Goal: Task Accomplishment & Management: Manage account settings

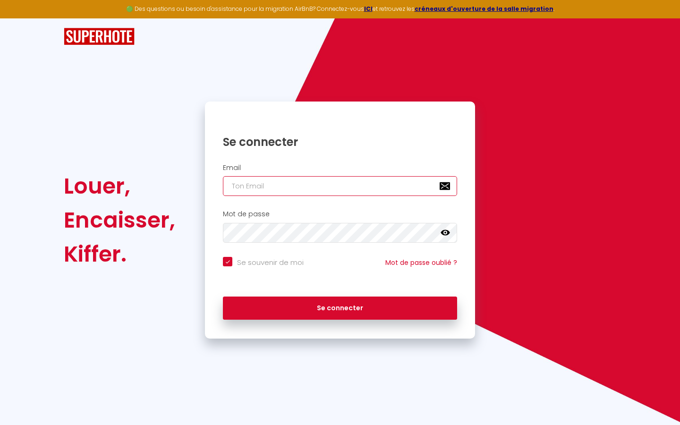
type input "s"
checkbox input "true"
type input "su"
checkbox input "true"
type input "sup"
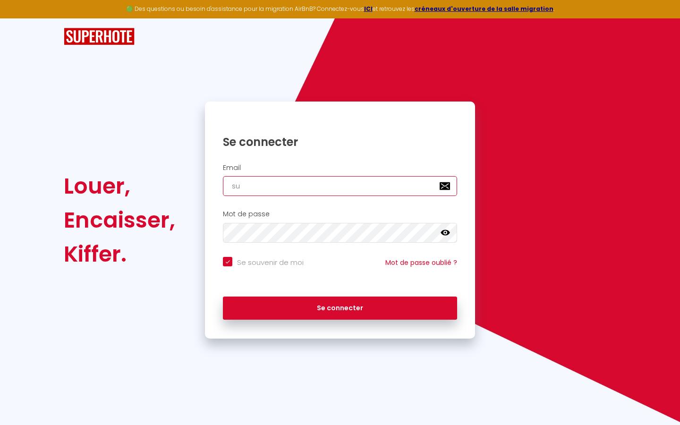
checkbox input "true"
type input "supe"
checkbox input "true"
type input "super"
checkbox input "true"
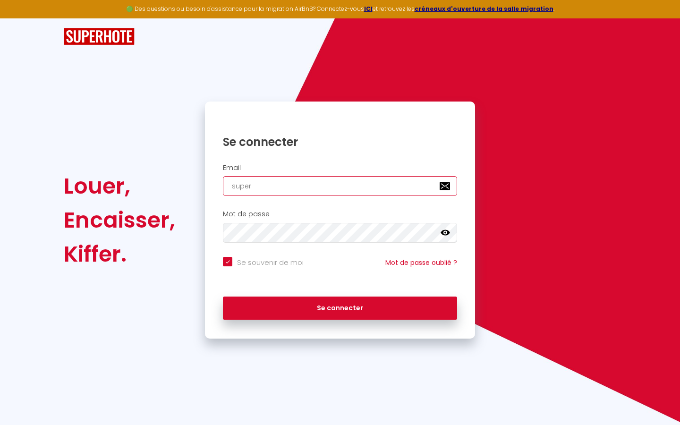
type input "superb"
checkbox input "true"
type input "superbo"
checkbox input "true"
type input "superbor"
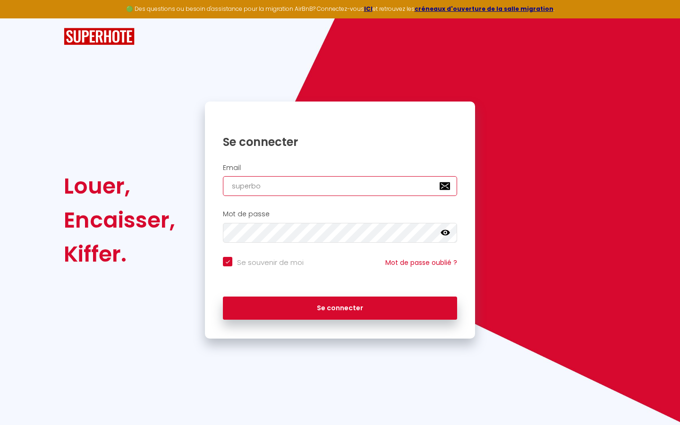
checkbox input "true"
type input "superbord"
checkbox input "true"
type input "superborde"
checkbox input "true"
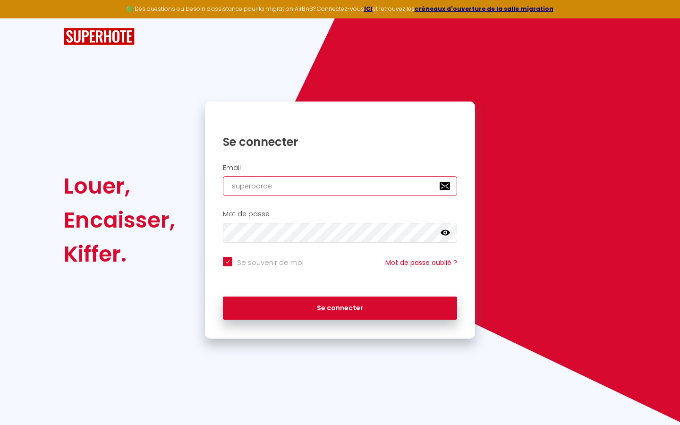
type input "superbordea"
checkbox input "true"
type input "superbordeau"
checkbox input "true"
type input "superbordeaux"
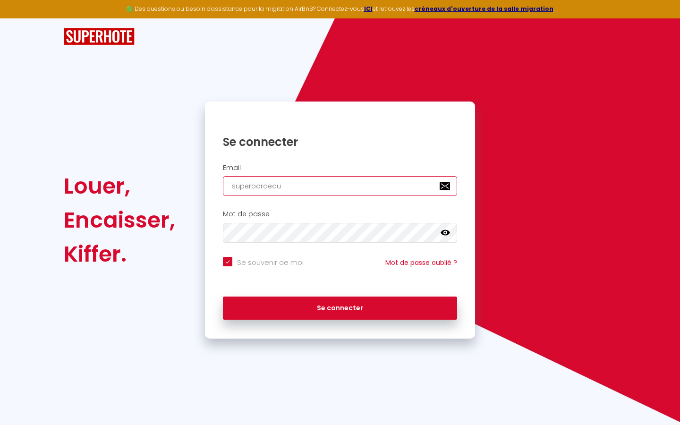
checkbox input "true"
type input "superbordeaux@"
checkbox input "true"
type input "superbordeaux@g"
checkbox input "true"
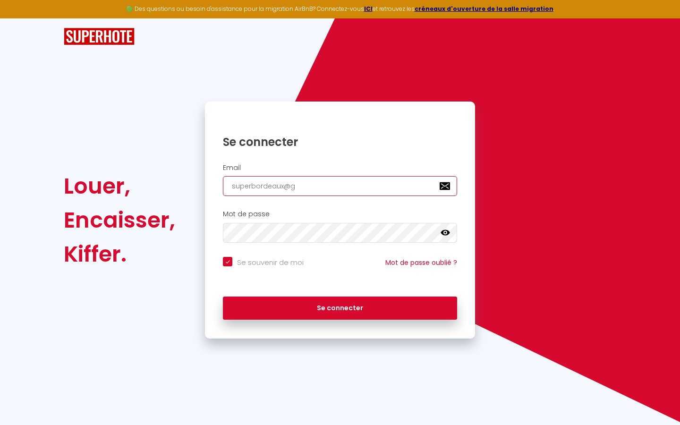
type input "superbordeaux@gm"
checkbox input "true"
type input "superbordeaux@gma"
checkbox input "true"
type input "superbordeaux@gmai"
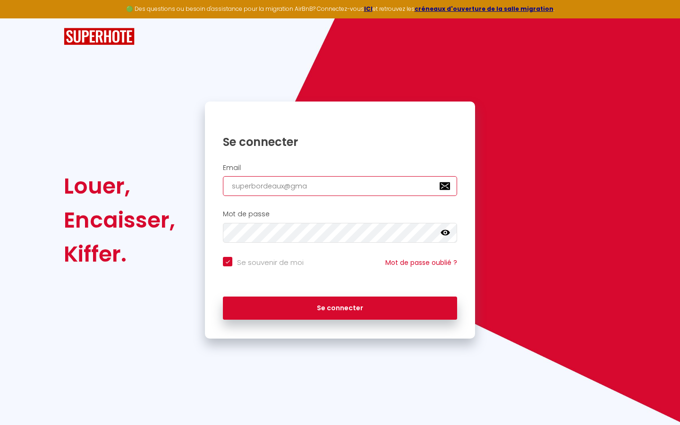
checkbox input "true"
type input "[EMAIL_ADDRESS]"
checkbox input "true"
type input "[EMAIL_ADDRESS]."
checkbox input "true"
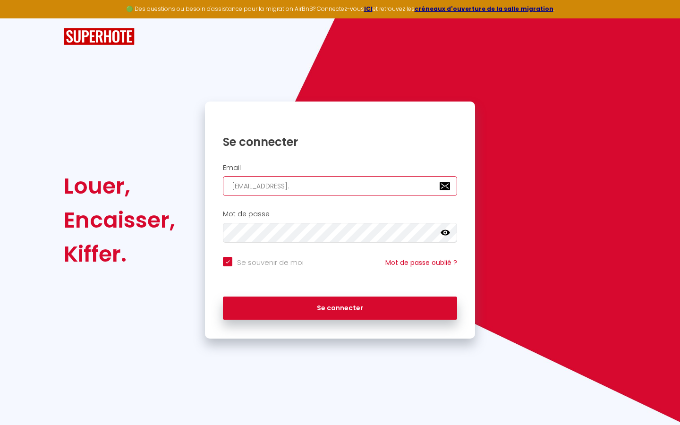
type input "superbordeaux@gmail.c"
checkbox input "true"
type input "[EMAIL_ADDRESS][DOMAIN_NAME]"
checkbox input "true"
type input "[EMAIL_ADDRESS][DOMAIN_NAME]"
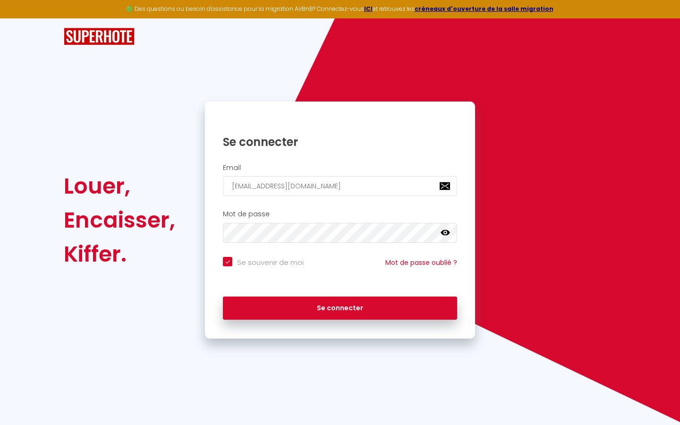
checkbox input "true"
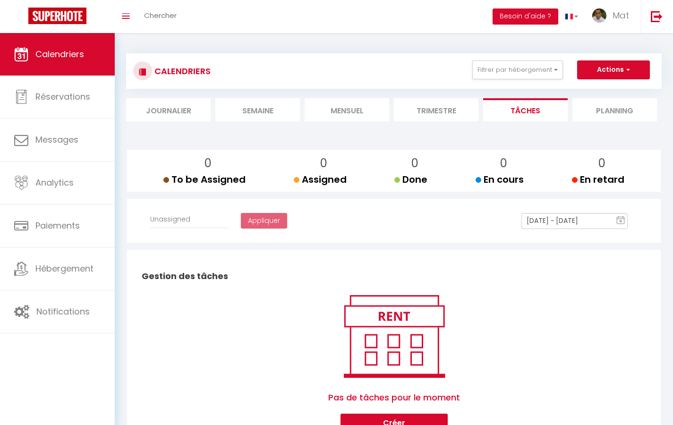
select select
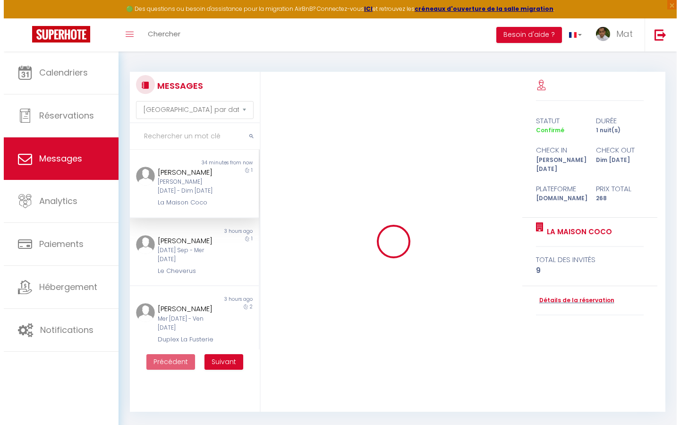
scroll to position [4429, 0]
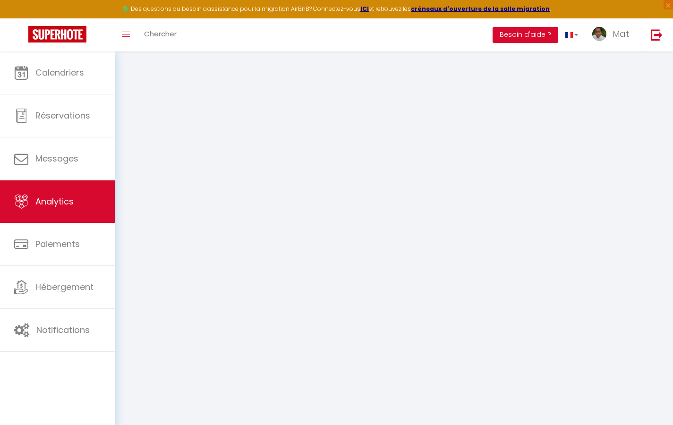
select select "2025"
select select "9"
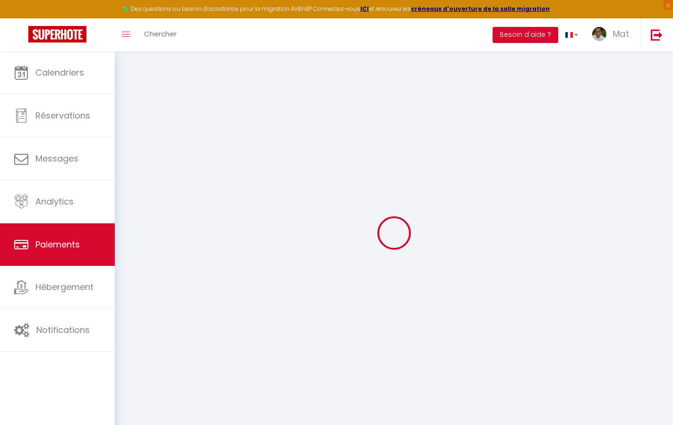
select select "2"
select select "0"
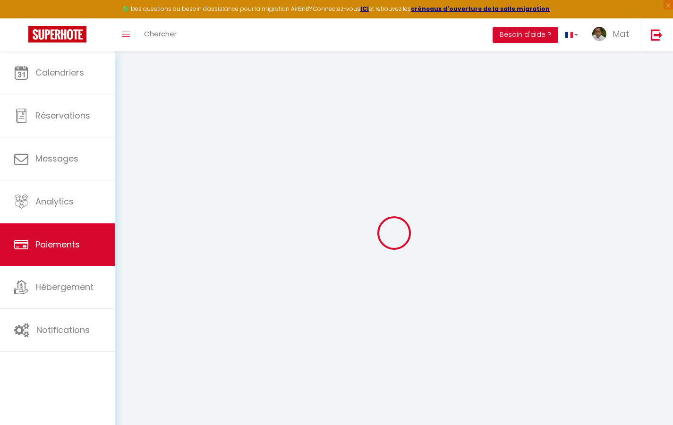
select select "0"
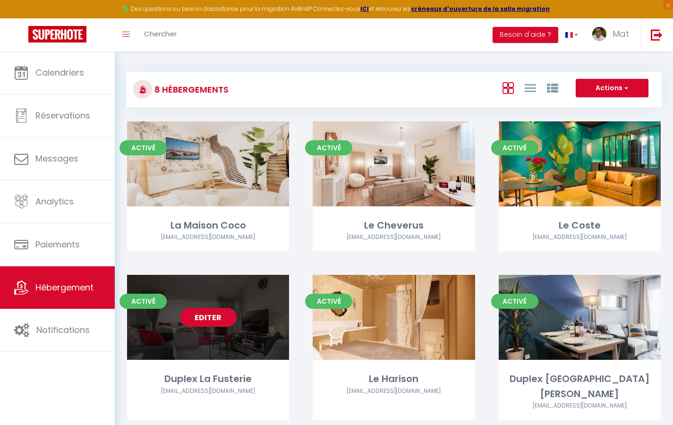
select select "3"
select select "2"
select select "1"
select select
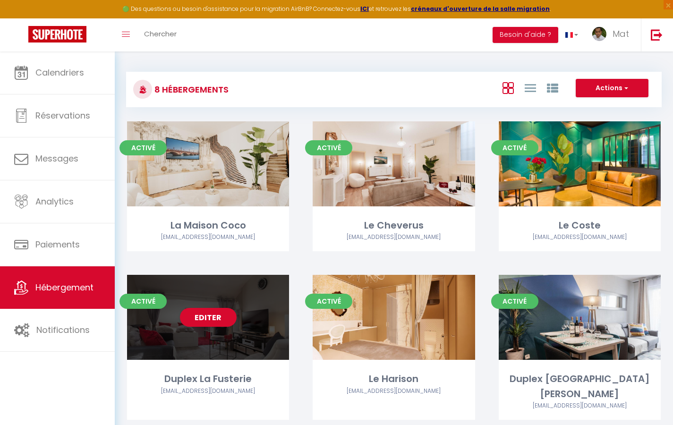
select select "28"
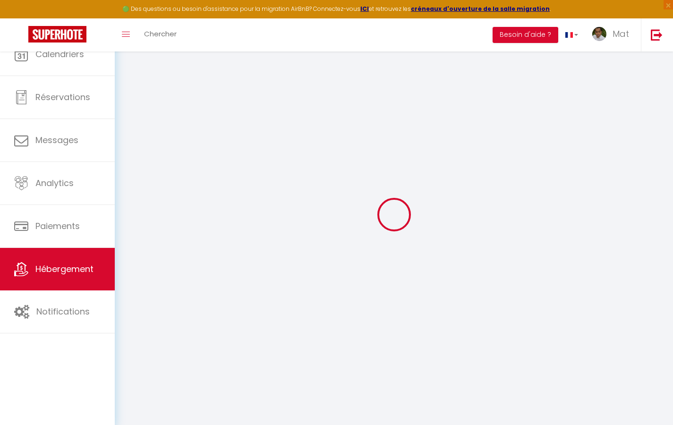
select select
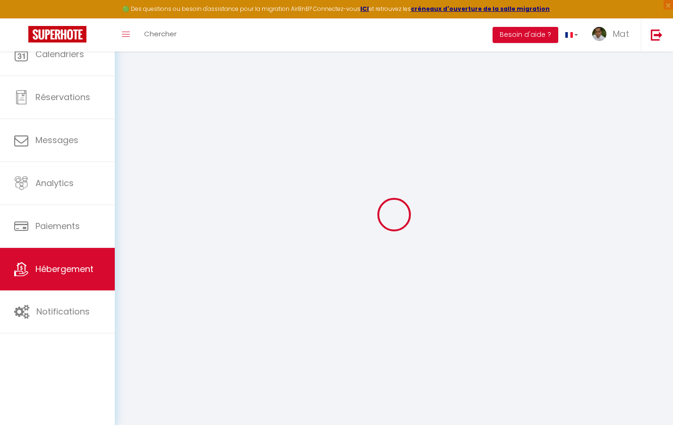
select select
checkbox input "false"
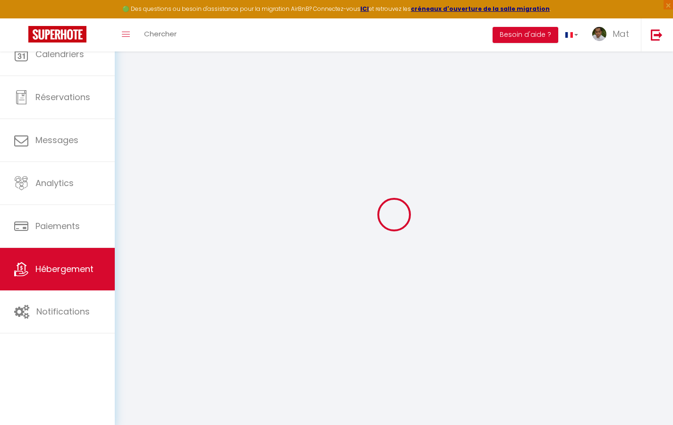
select select
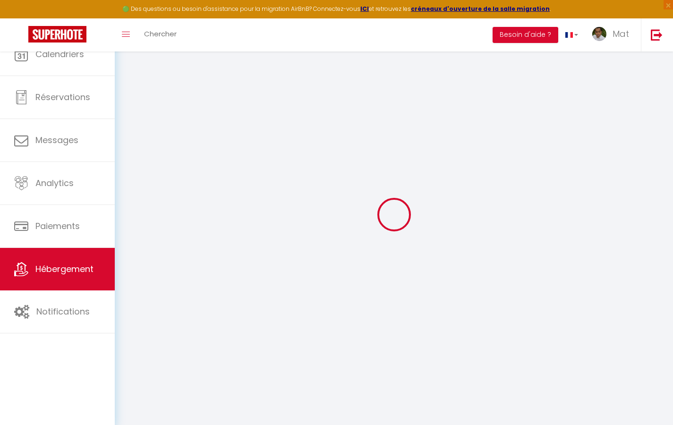
select select
checkbox input "false"
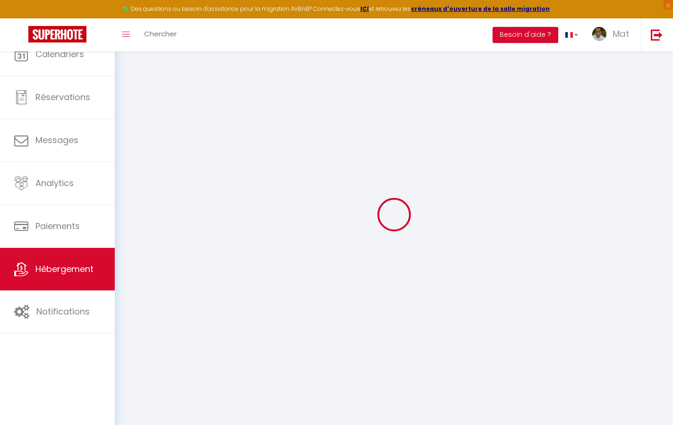
checkbox input "false"
select select
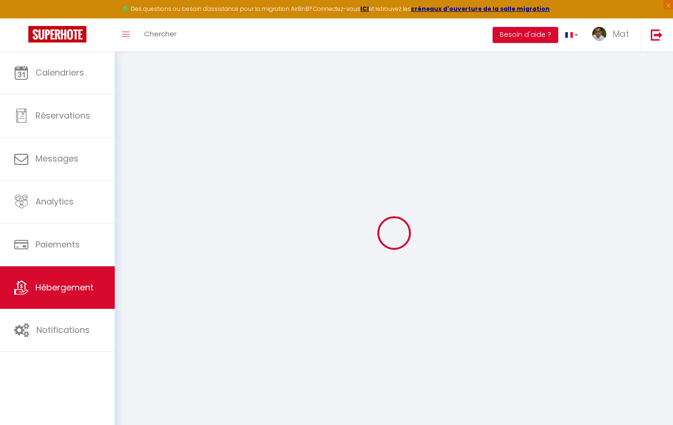
select select
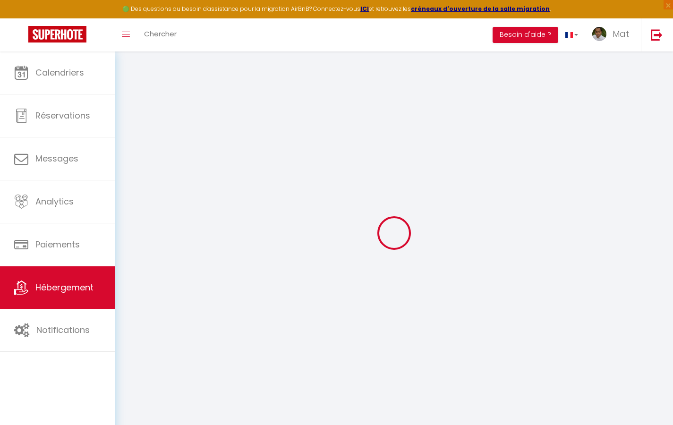
select select
checkbox input "false"
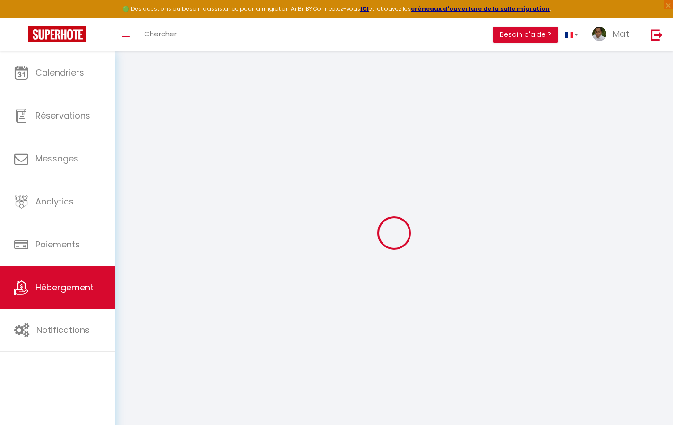
select select
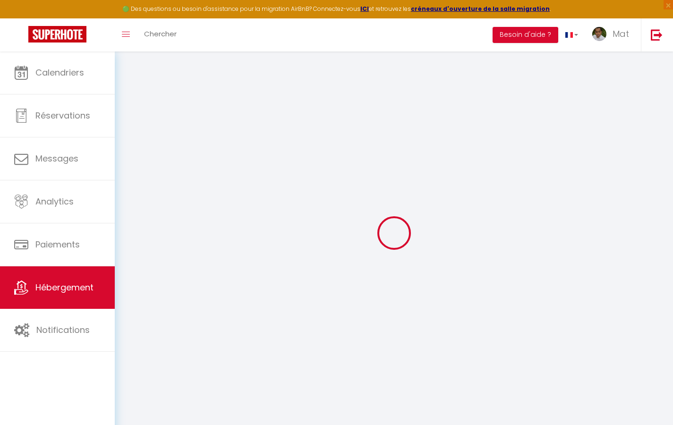
select select
checkbox input "false"
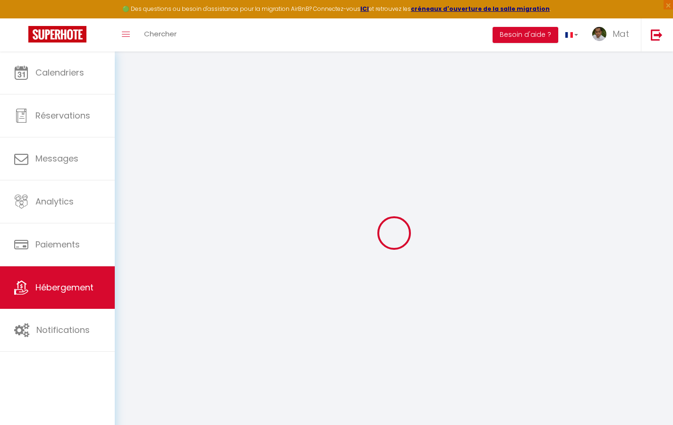
checkbox input "false"
select select
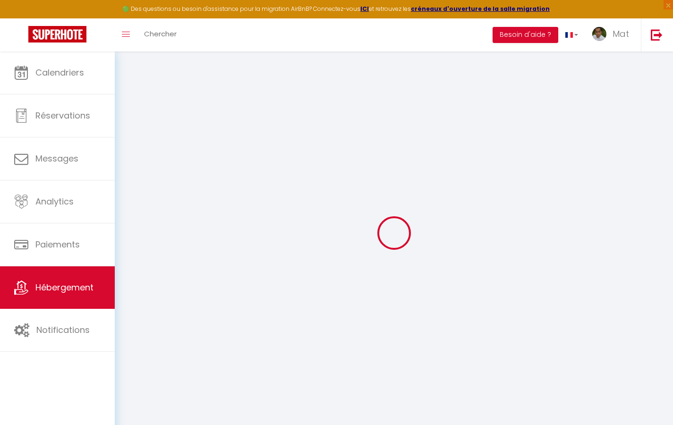
select select
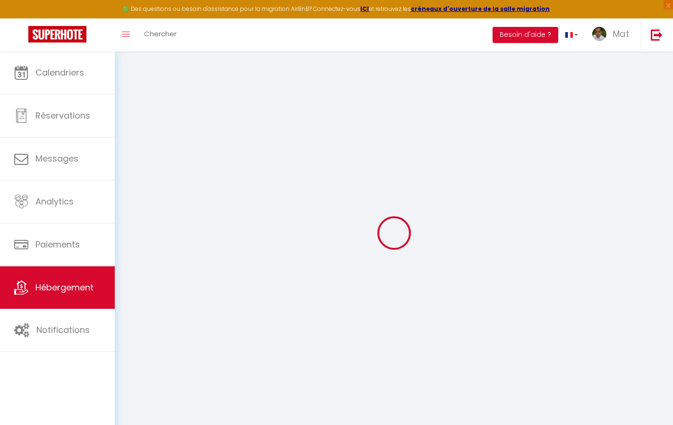
checkbox input "false"
select select
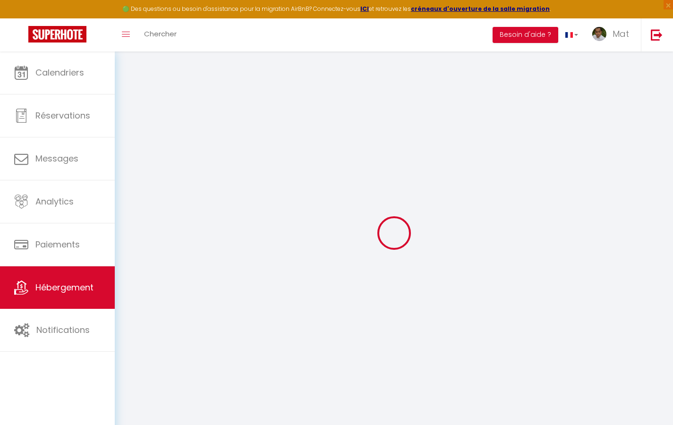
select select
type input "Duplex La Fusterie"
type input "IMMO"
type input "MRA"
type input "[STREET_ADDRESS]"
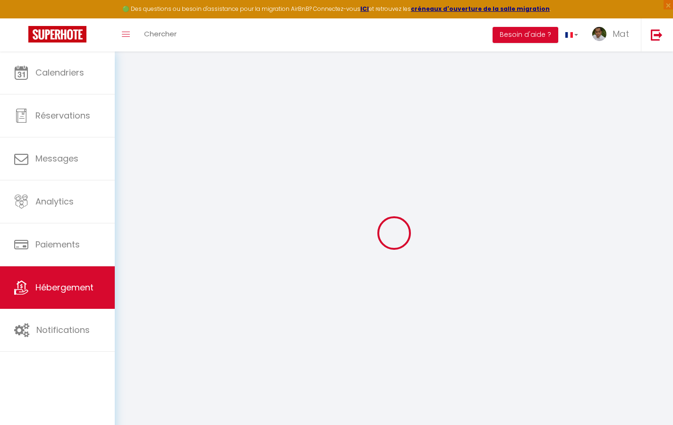
type input "33800"
type input "[GEOGRAPHIC_DATA]"
select select "6"
type input "35"
type input "20"
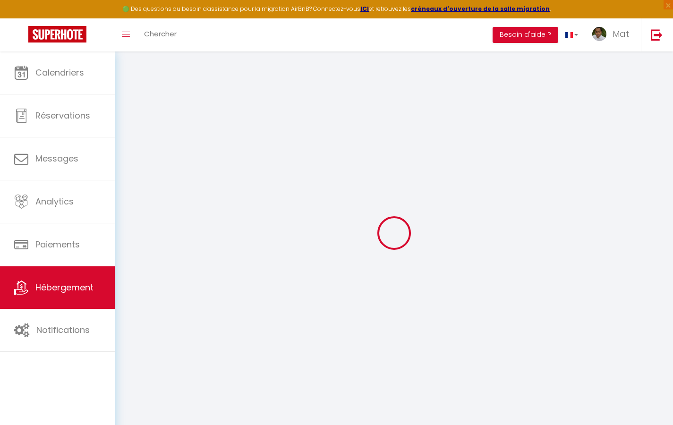
type input "30"
type input "1.65"
type input "200"
select select
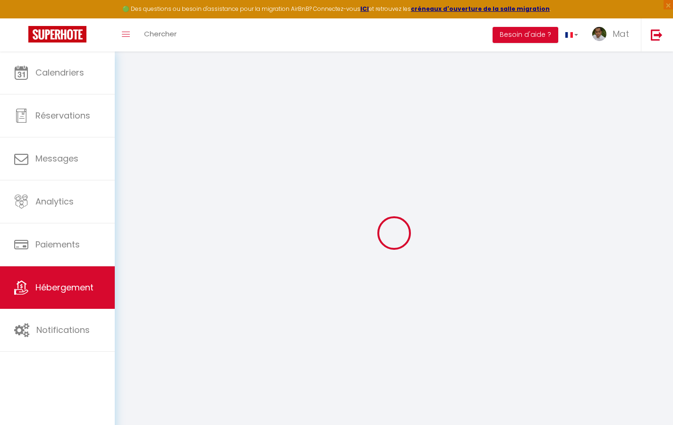
select select
type input "[STREET_ADDRESS]"
type input "33800"
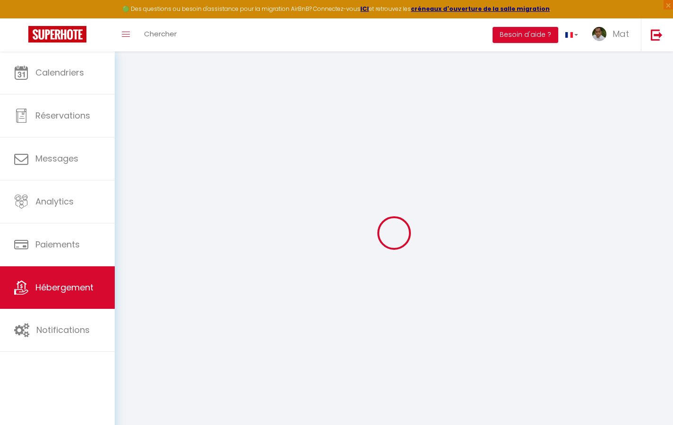
type input "[GEOGRAPHIC_DATA]"
type input "[EMAIL_ADDRESS][DOMAIN_NAME]"
select select "742"
checkbox input "true"
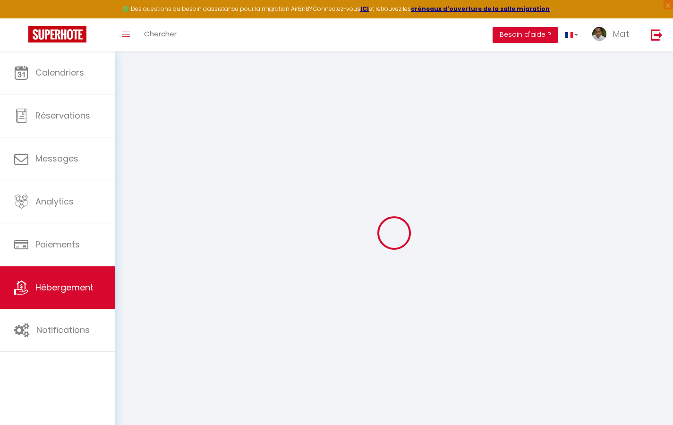
checkbox input "true"
checkbox input "false"
type input "10"
type input "50"
type input "0"
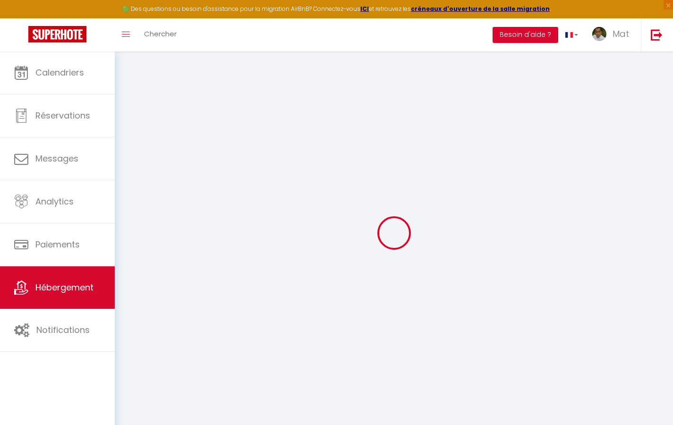
type input "0"
select select
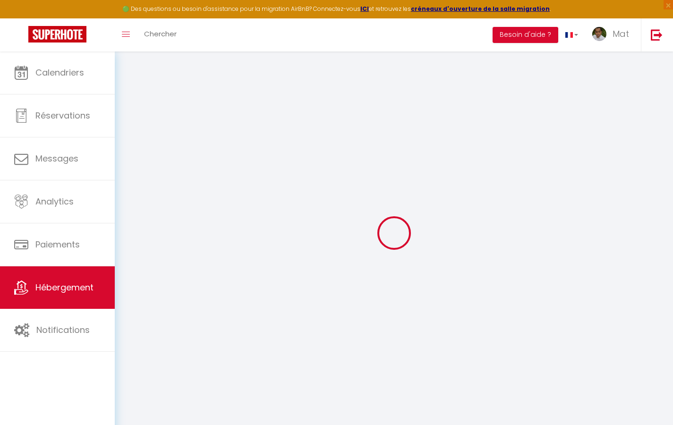
select select
checkbox input "true"
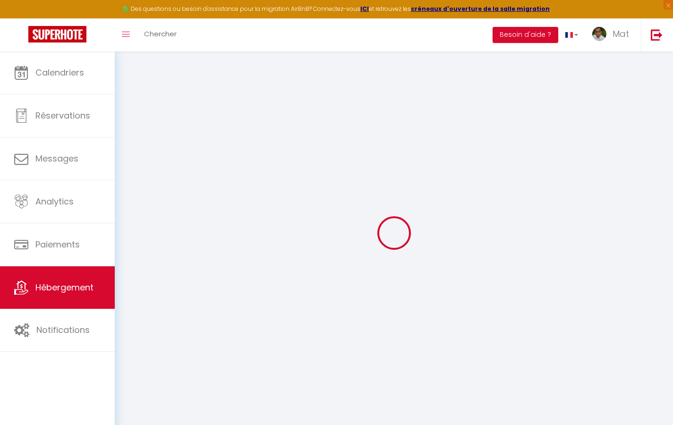
checkbox input "false"
select select "2365"
select select
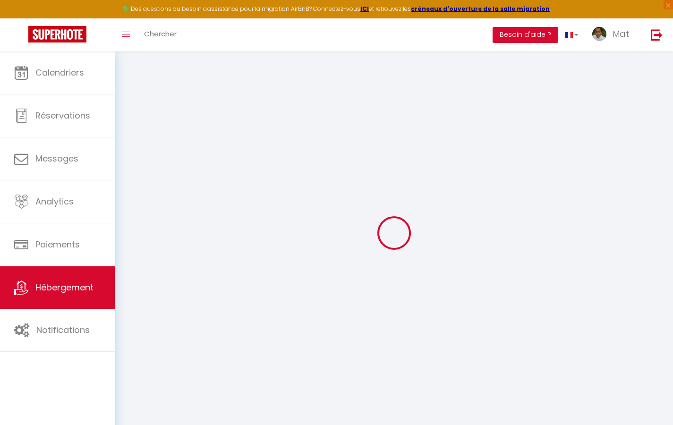
select select
checkbox input "true"
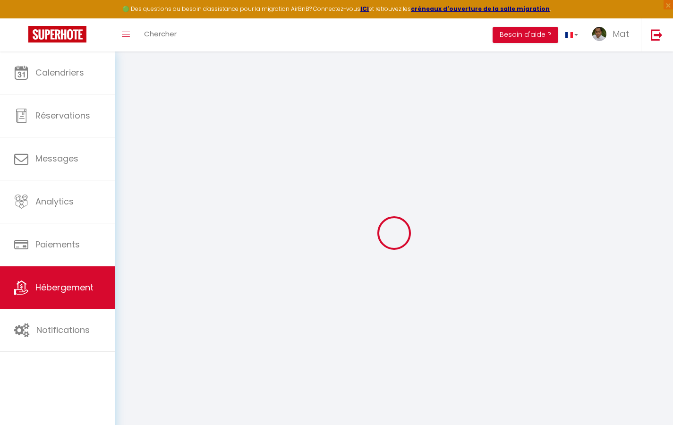
checkbox input "true"
checkbox input "false"
checkbox input "true"
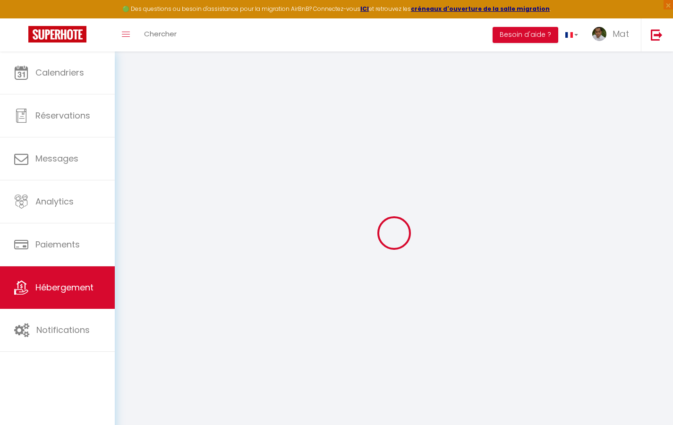
checkbox input "false"
select select "17:00"
select select "23:30"
select select "10:00"
select select "30"
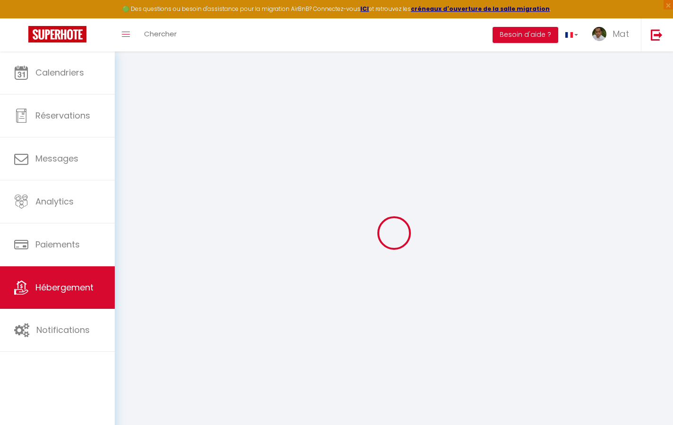
select select "120"
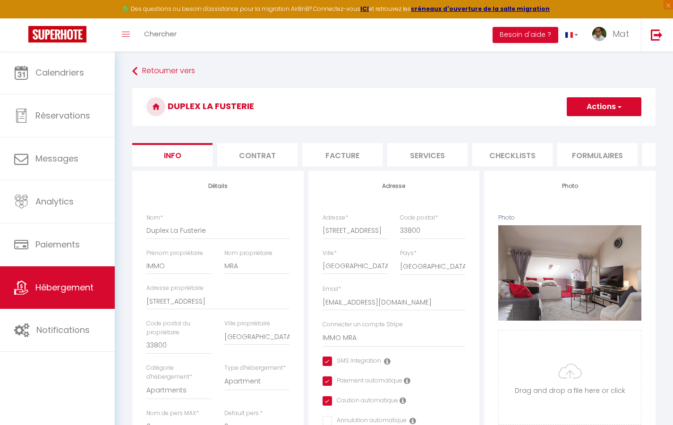
checkbox input "true"
checkbox input "false"
